Goal: Information Seeking & Learning: Check status

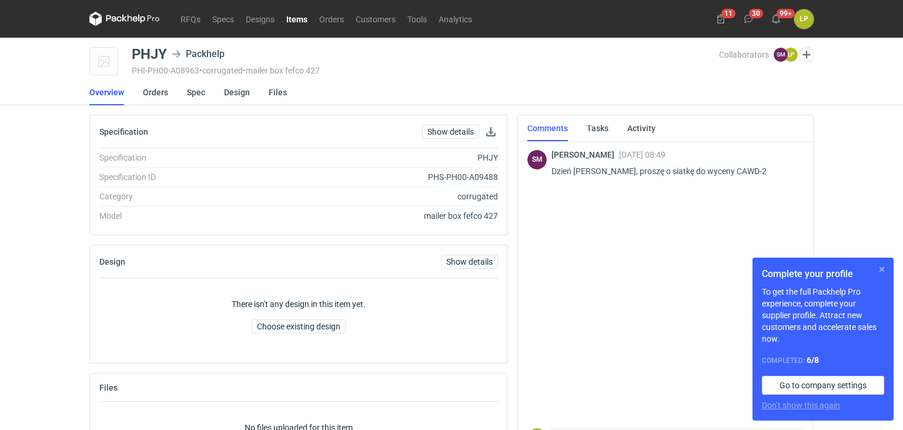
click at [879, 272] on button "button" at bounding box center [882, 269] width 14 height 14
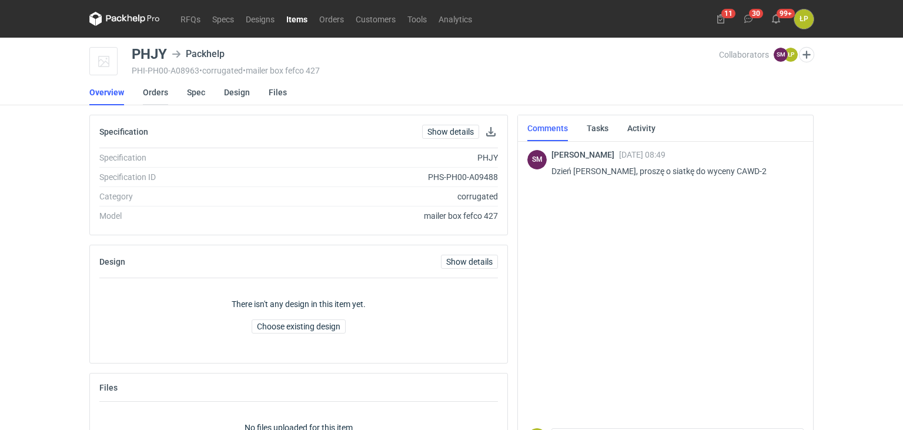
click at [164, 98] on link "Orders" at bounding box center [155, 92] width 25 height 26
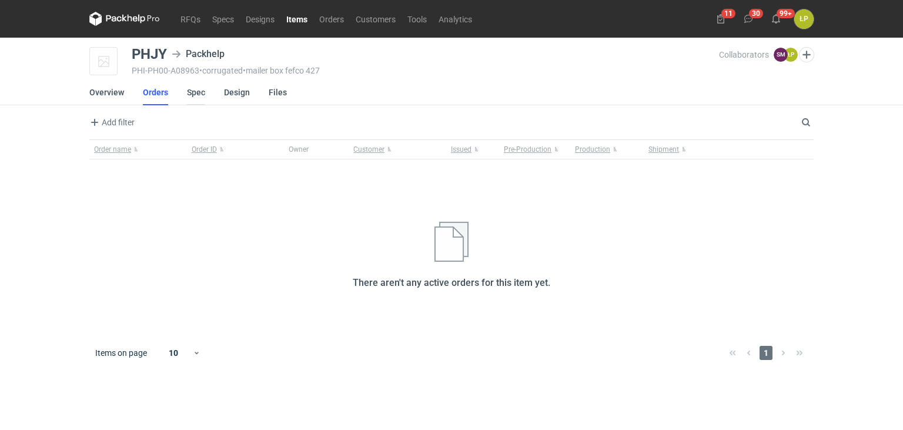
click at [191, 94] on link "Spec" at bounding box center [196, 92] width 18 height 26
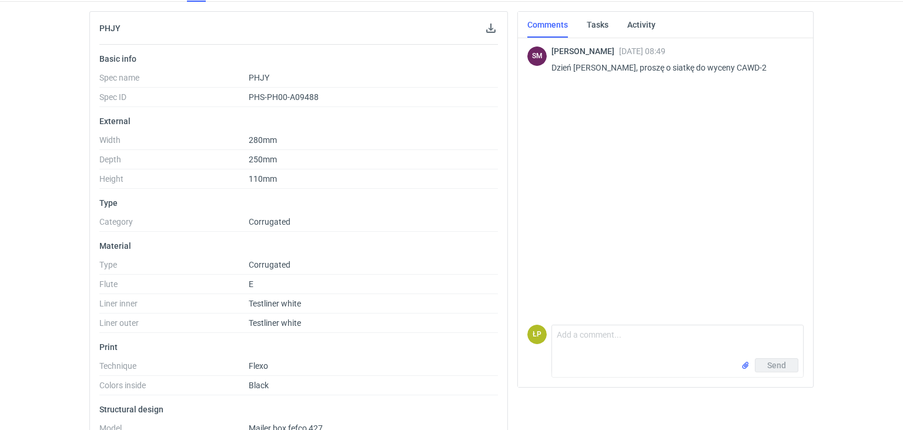
scroll to position [207, 0]
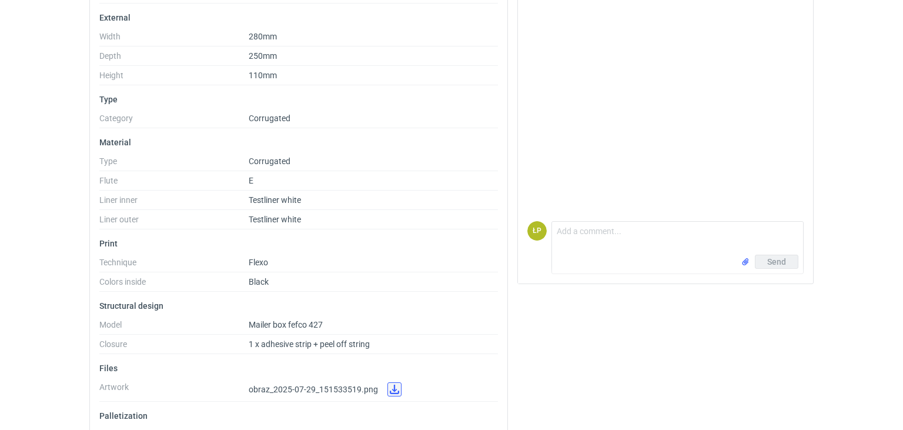
click at [395, 394] on link at bounding box center [395, 389] width 14 height 14
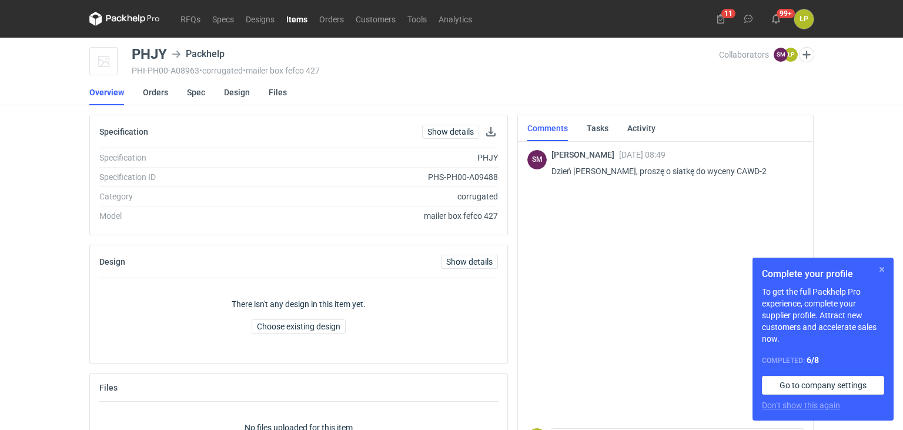
click at [882, 271] on button "button" at bounding box center [882, 269] width 14 height 14
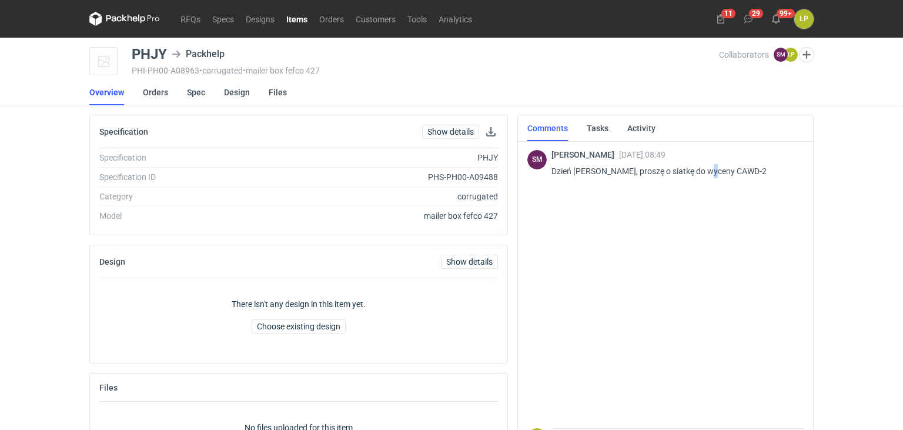
click at [710, 173] on p "Dzień dobry, proszę o siatkę do wyceny CAWD-2" at bounding box center [673, 171] width 243 height 14
copy p "CAWD"
click at [486, 129] on button "button" at bounding box center [491, 132] width 14 height 14
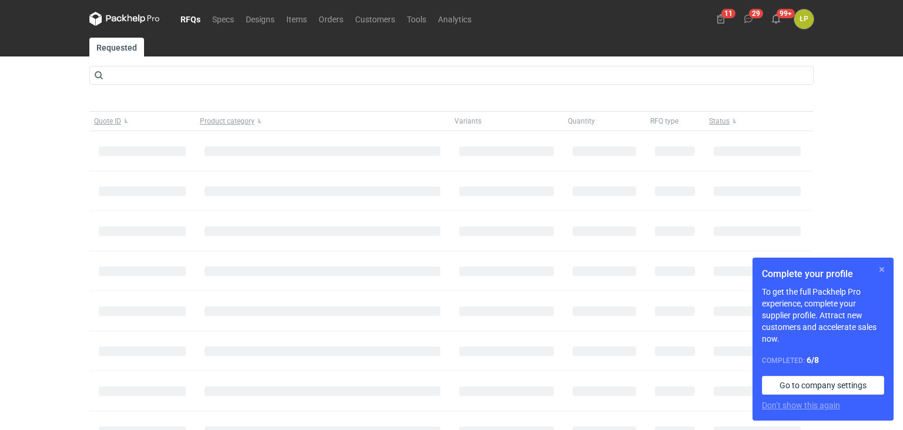
click at [885, 272] on button "button" at bounding box center [882, 269] width 14 height 14
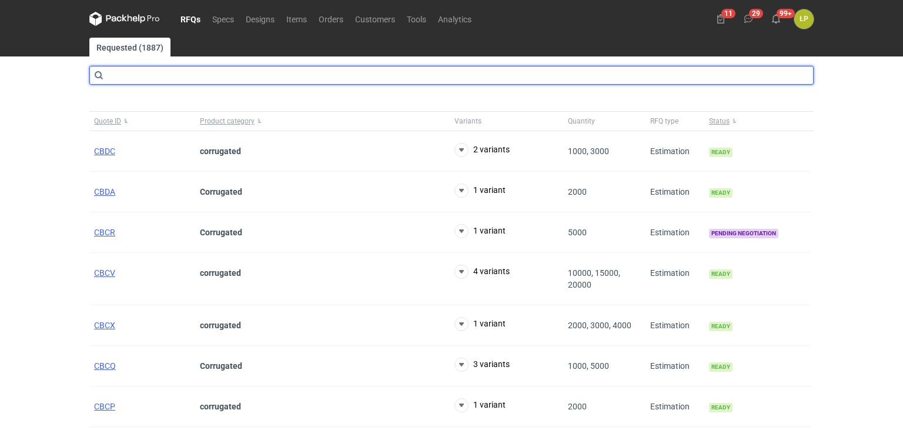
click at [227, 82] on input "text" at bounding box center [451, 75] width 725 height 19
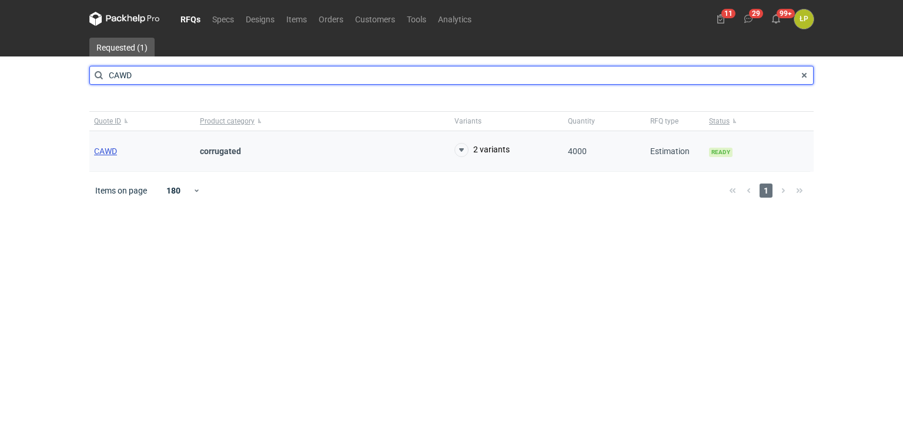
type input "CAWD"
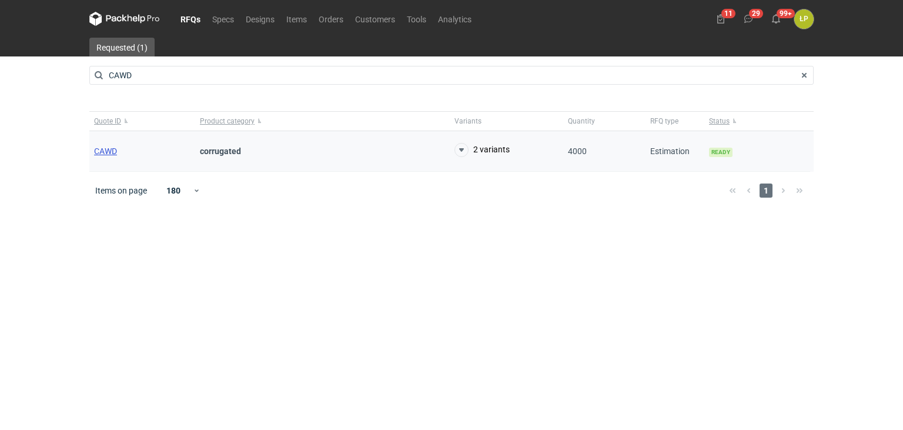
click at [111, 151] on span "CAWD" at bounding box center [105, 150] width 23 height 9
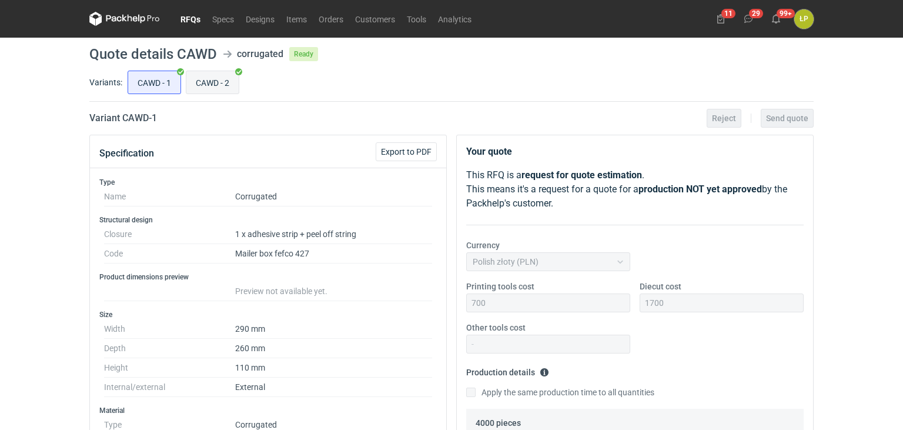
click at [216, 82] on input "CAWD - 2" at bounding box center [212, 82] width 52 height 22
radio input "true"
click at [169, 92] on input "CAWD - 1" at bounding box center [154, 82] width 52 height 22
radio input "true"
click at [221, 91] on input "CAWD - 2" at bounding box center [212, 82] width 52 height 22
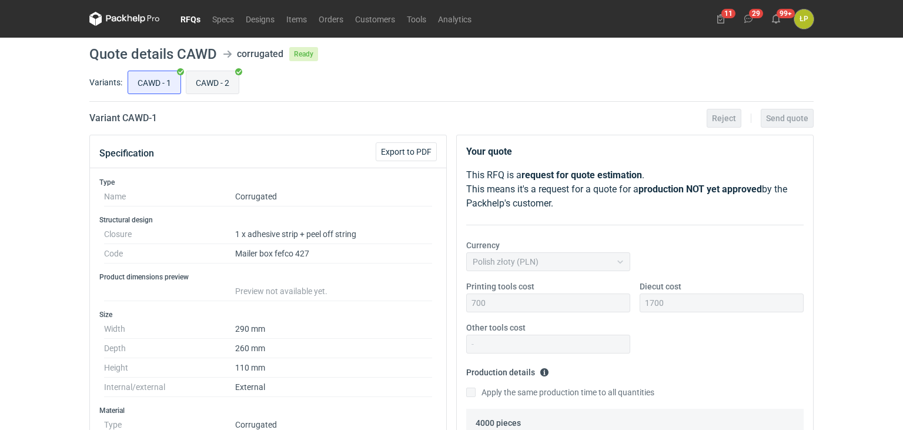
radio input "true"
